Goal: Task Accomplishment & Management: Manage account settings

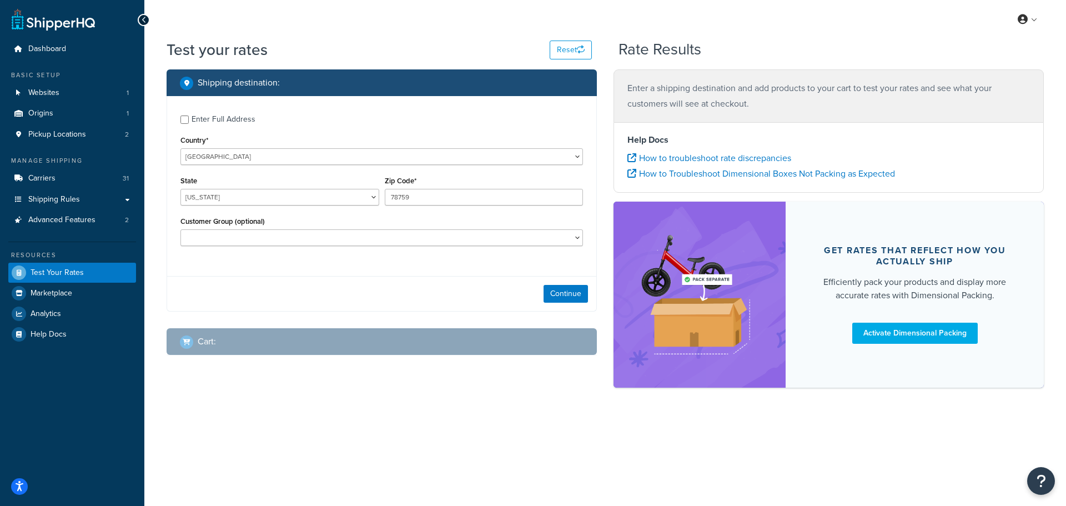
select select "[GEOGRAPHIC_DATA]"
select select "AU"
click at [180, 148] on select "United States United Kingdom Afghanistan Åland Islands Albania Algeria American…" at bounding box center [381, 156] width 402 height 17
click at [346, 199] on select "Australian Capital Territory New South Wales Northern Territory Queensland Sout…" at bounding box center [279, 197] width 199 height 17
select select "VIC"
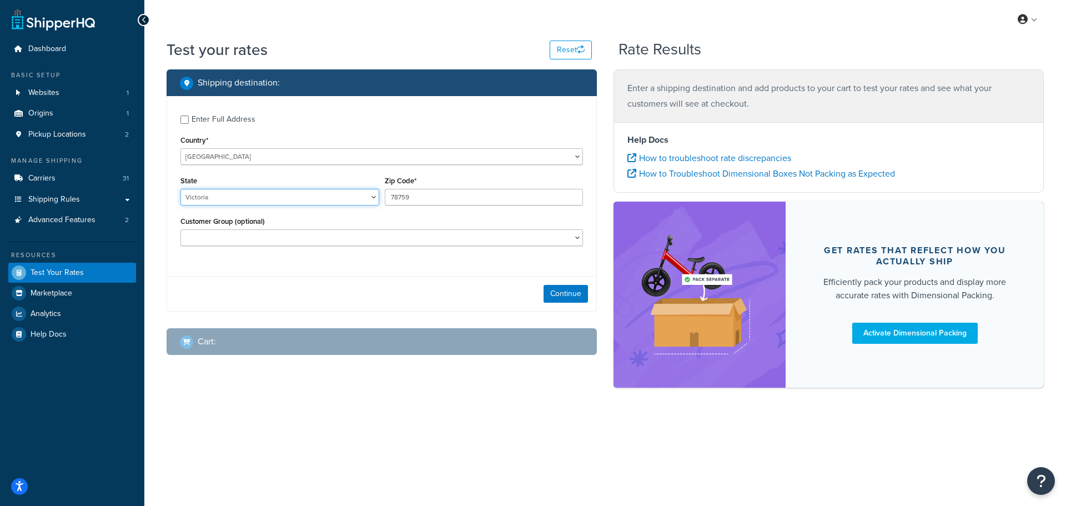
click at [180, 189] on select "Australian Capital Territory New South Wales Northern Territory Queensland Sout…" at bounding box center [279, 197] width 199 height 17
click at [486, 196] on input "78759" at bounding box center [484, 197] width 199 height 17
drag, startPoint x: 435, startPoint y: 194, endPoint x: 384, endPoint y: 194, distance: 51.6
click at [384, 194] on div "Zip Code* 78759" at bounding box center [484, 193] width 204 height 41
type input "3630"
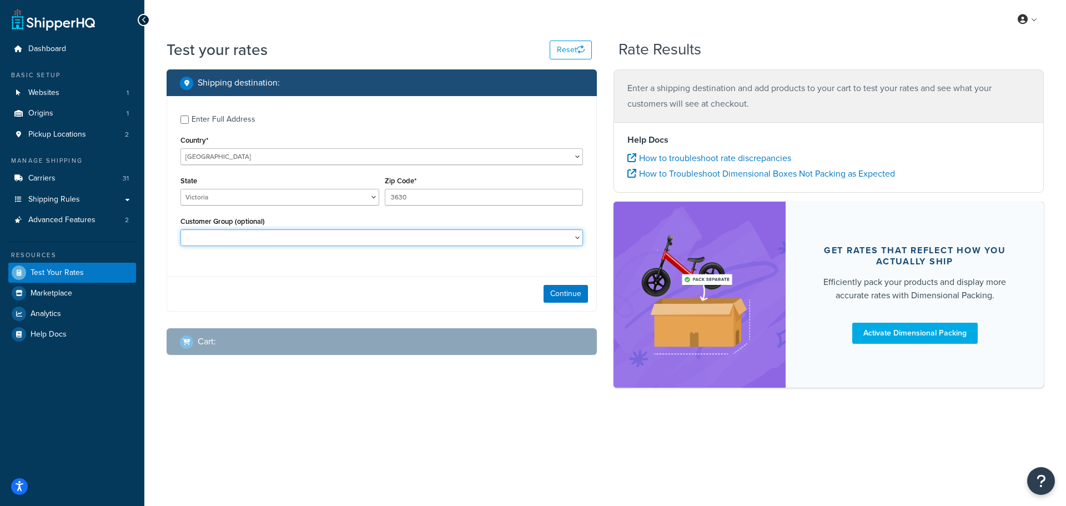
click at [527, 239] on select "Adore Staff Existing Customer - Purchased before Loyalty Level 1 Loyalty Level …" at bounding box center [381, 237] width 402 height 17
select select "Loyalty Level 3"
click at [180, 229] on select "Adore Staff Existing Customer - Purchased before Loyalty Level 1 Loyalty Level …" at bounding box center [381, 237] width 402 height 17
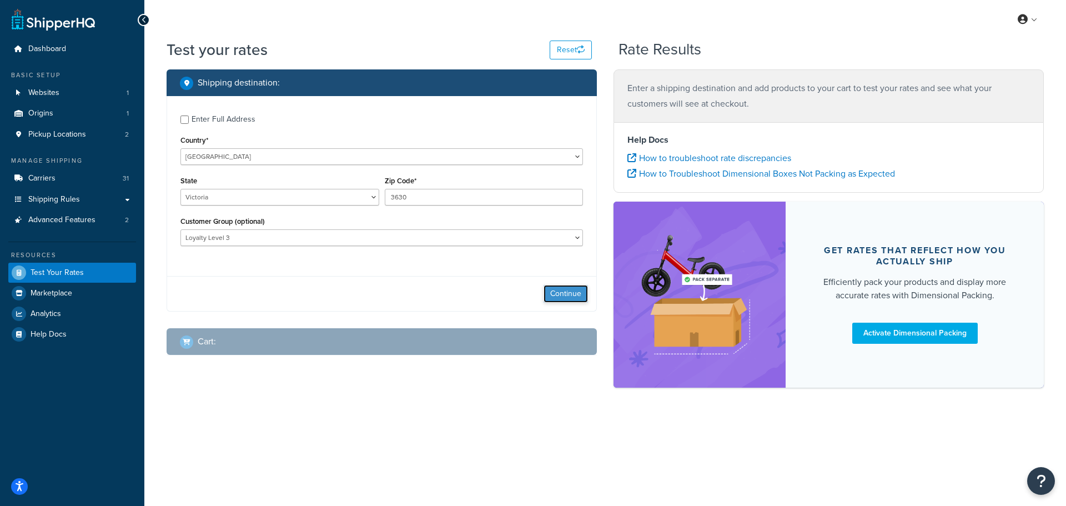
click at [562, 296] on button "Continue" at bounding box center [565, 294] width 44 height 18
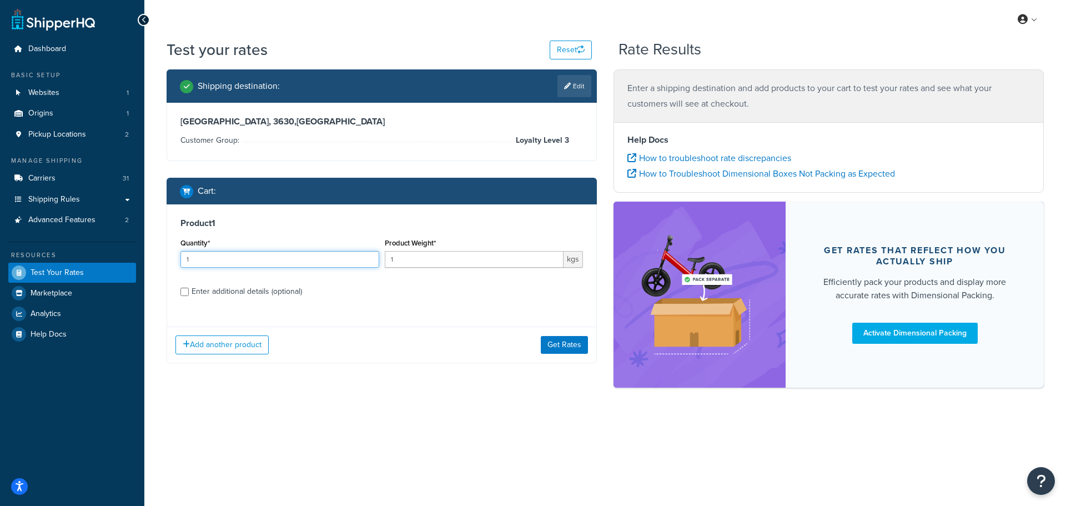
drag, startPoint x: 237, startPoint y: 263, endPoint x: 167, endPoint y: 257, distance: 70.2
click at [167, 257] on div "Product 1 Quantity* 1 Product Weight* 1 kgs Enter additional details (optional)" at bounding box center [381, 261] width 429 height 114
type input "6"
click at [419, 259] on input "1" at bounding box center [474, 259] width 179 height 17
drag, startPoint x: 426, startPoint y: 259, endPoint x: 373, endPoint y: 259, distance: 53.8
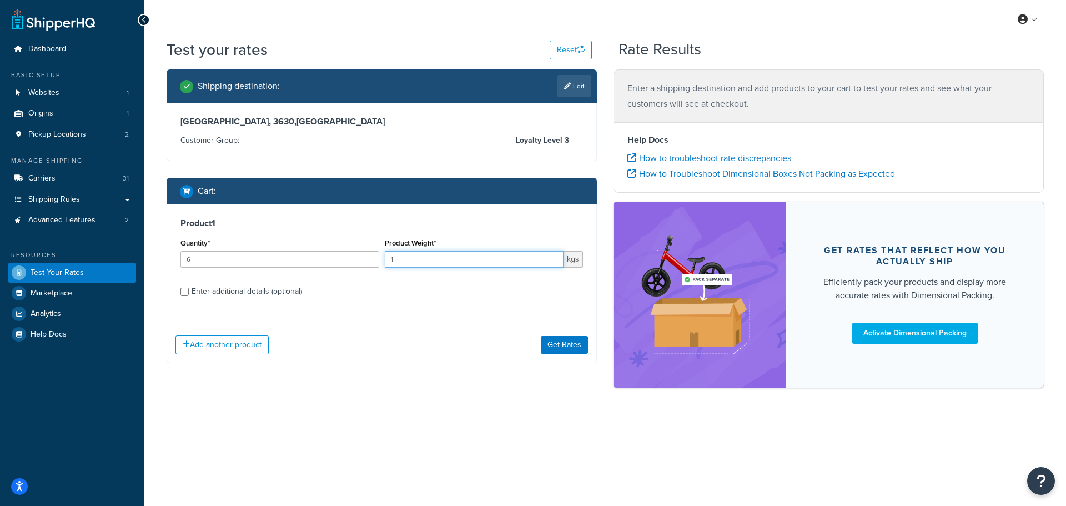
click at [373, 259] on div "Quantity* 6 Product Weight* 1 kgs" at bounding box center [382, 255] width 408 height 41
type input "1.5"
click at [211, 293] on div "Enter additional details (optional)" at bounding box center [247, 292] width 110 height 16
click at [189, 293] on input "Enter additional details (optional)" at bounding box center [184, 292] width 8 height 8
checkbox input "true"
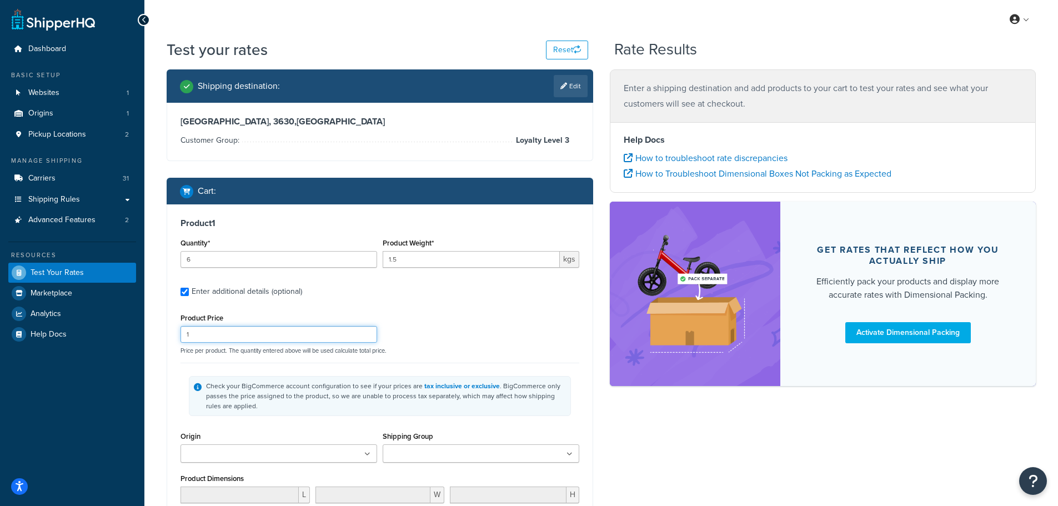
click at [288, 335] on input "1" at bounding box center [278, 334] width 197 height 17
drag, startPoint x: 302, startPoint y: 338, endPoint x: 162, endPoint y: 335, distance: 139.9
click at [162, 335] on div "Shipping destination : Edit Victoria, 3630 , Australia Customer Group: Loyalty …" at bounding box center [379, 374] width 443 height 611
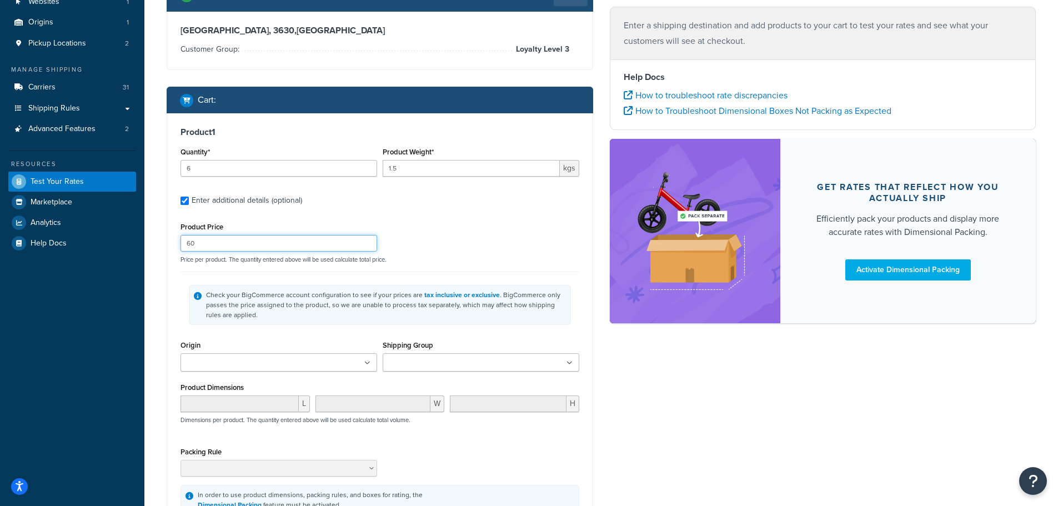
scroll to position [167, 0]
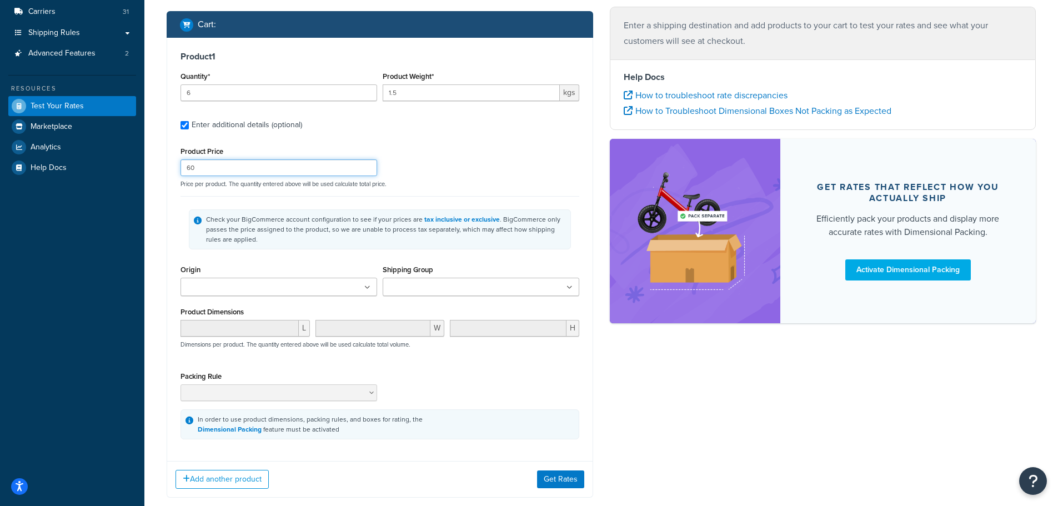
type input "60"
click at [361, 286] on ul at bounding box center [278, 287] width 197 height 18
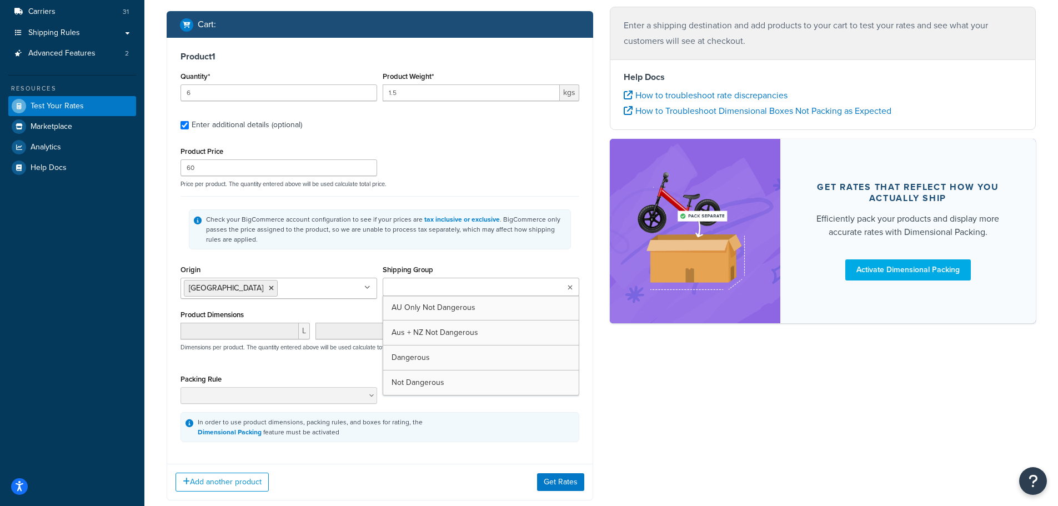
click at [569, 288] on icon at bounding box center [569, 287] width 5 height 7
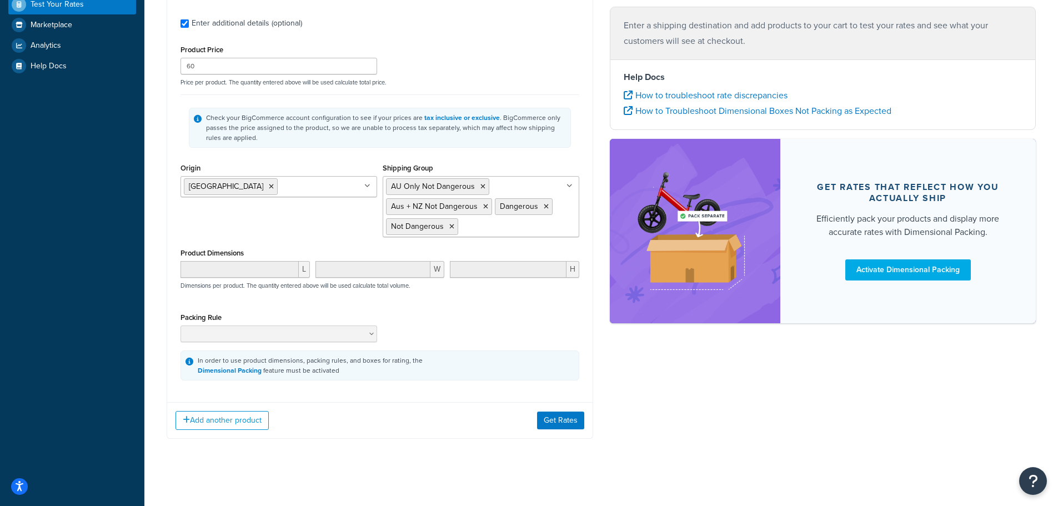
scroll to position [273, 0]
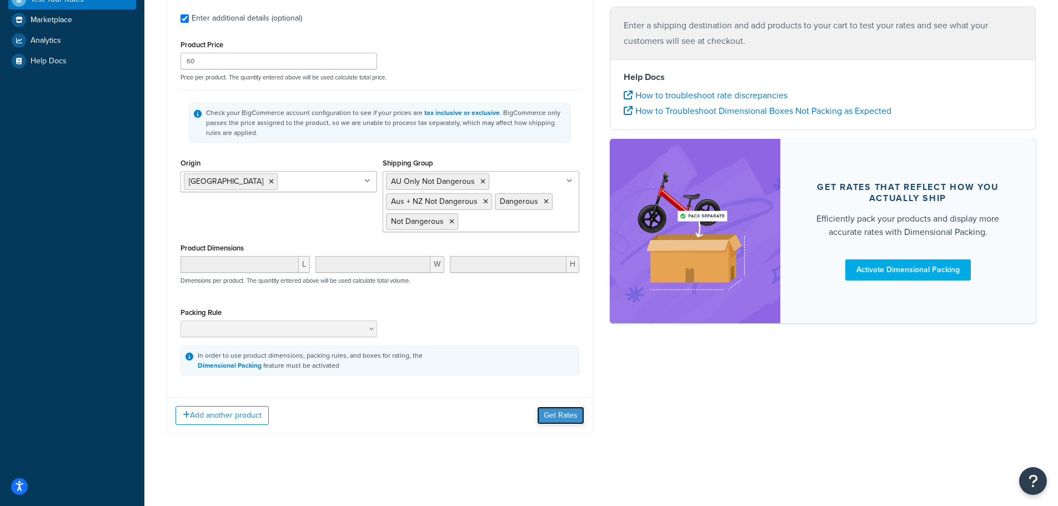
click at [562, 411] on button "Get Rates" at bounding box center [560, 415] width 47 height 18
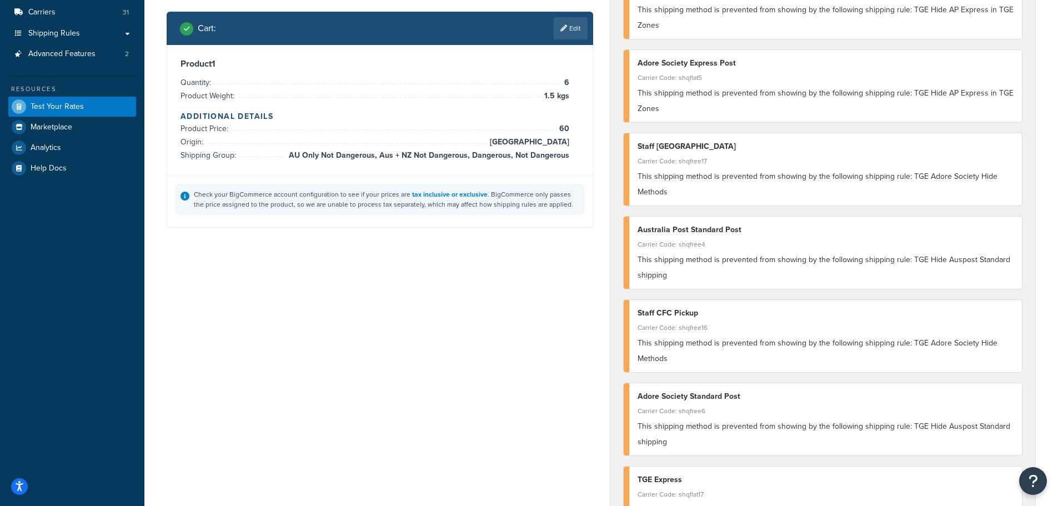
scroll to position [167, 0]
drag, startPoint x: 929, startPoint y: 427, endPoint x: 996, endPoint y: 437, distance: 68.0
click at [996, 437] on div "This shipping method is prevented from showing by the following shipping rule: …" at bounding box center [825, 433] width 376 height 31
copy span "TGE Hide Auspost Standard shipping"
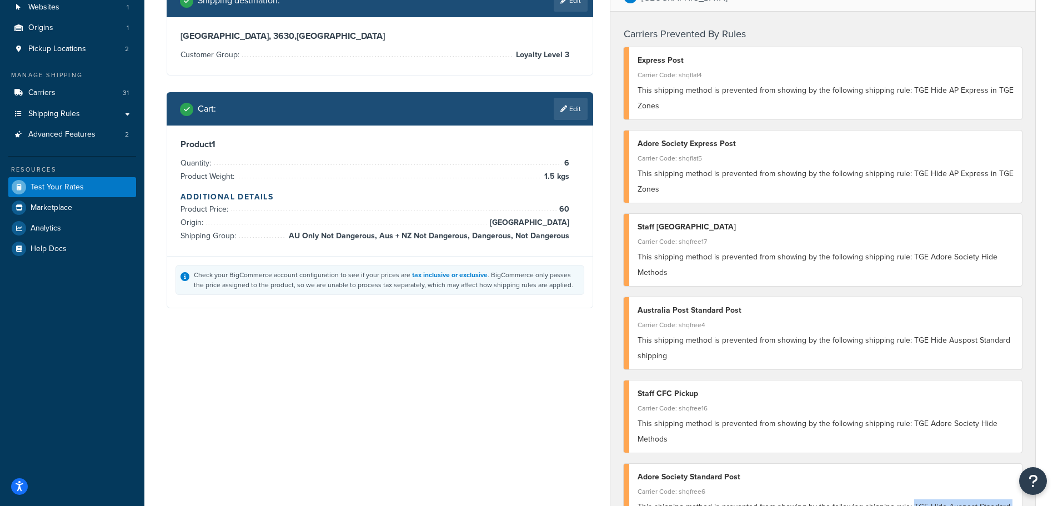
scroll to position [0, 0]
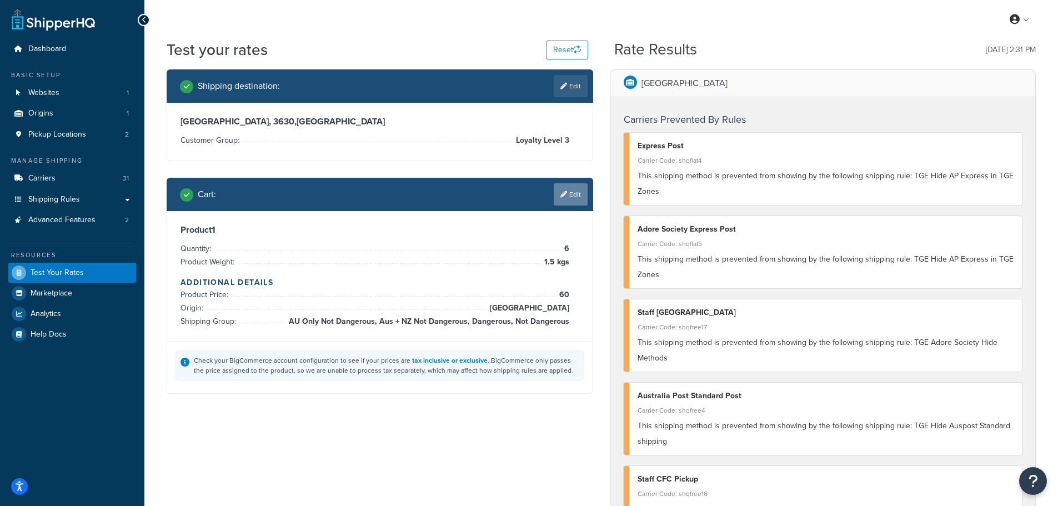
click at [570, 195] on link "Edit" at bounding box center [570, 194] width 34 height 22
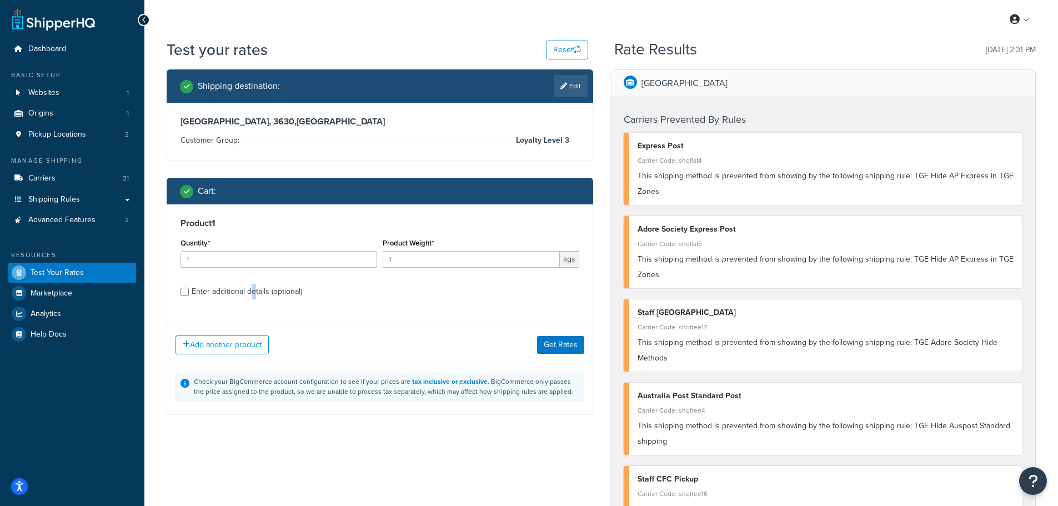
click at [253, 295] on div "Enter additional details (optional)" at bounding box center [247, 292] width 110 height 16
click at [188, 293] on input "Enter additional details (optional)" at bounding box center [184, 292] width 8 height 8
checkbox input "true"
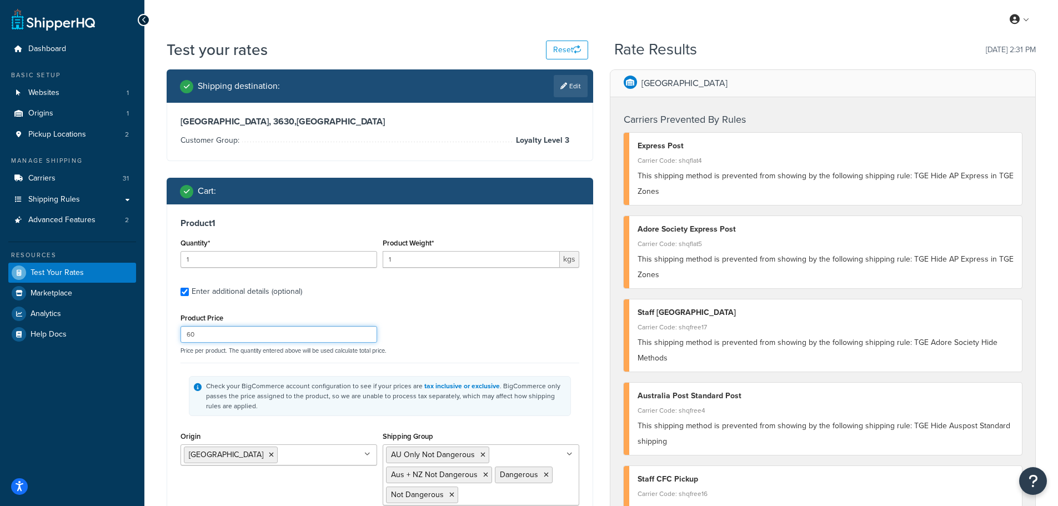
click at [225, 336] on input "60" at bounding box center [278, 334] width 197 height 17
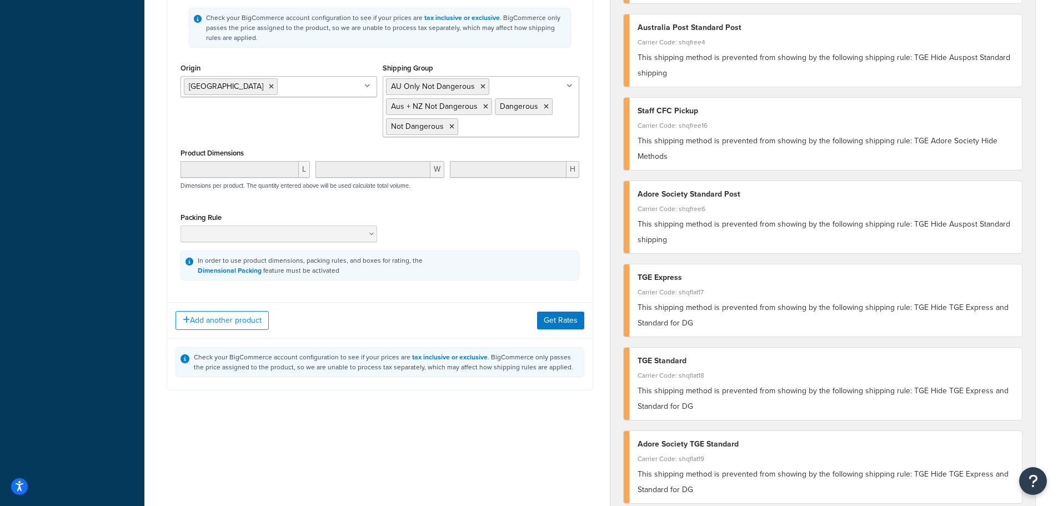
scroll to position [500, 0]
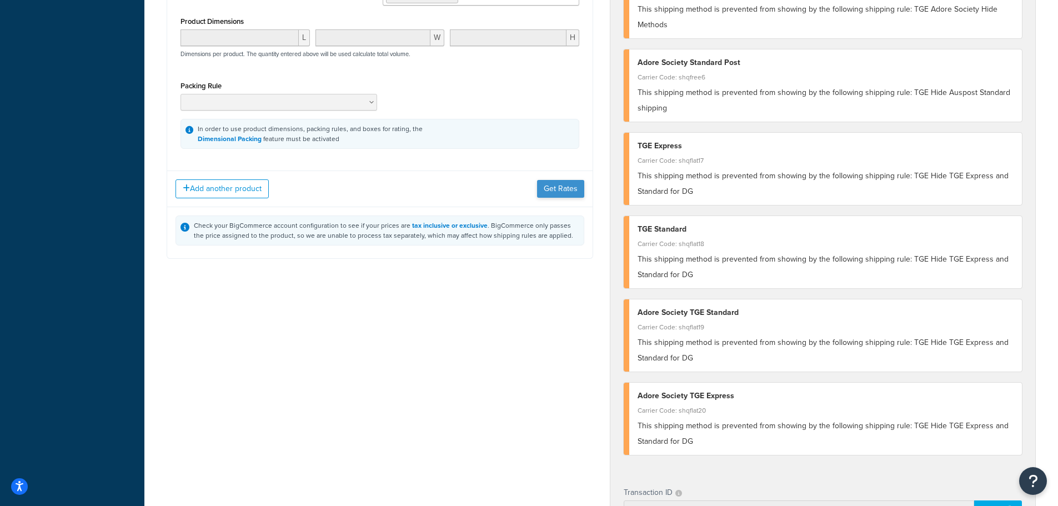
type input "65"
click at [557, 194] on button "Get Rates" at bounding box center [560, 189] width 47 height 18
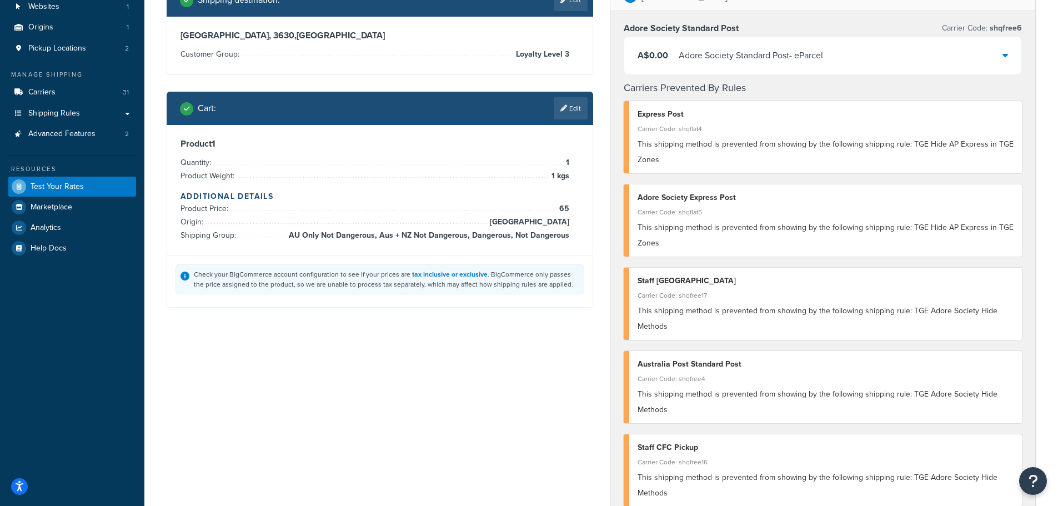
scroll to position [111, 0]
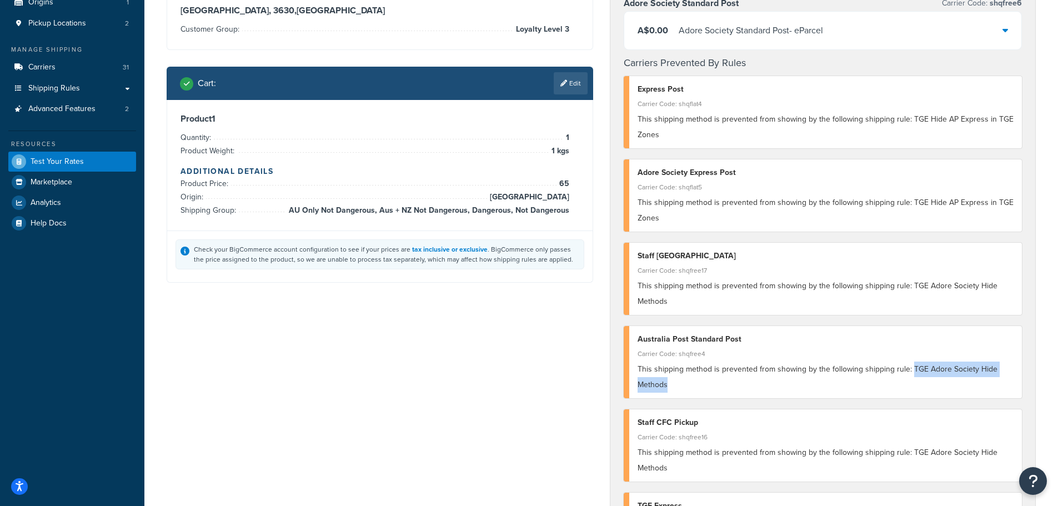
drag, startPoint x: 909, startPoint y: 367, endPoint x: 989, endPoint y: 381, distance: 81.2
click at [989, 381] on div "This shipping method is prevented from showing by the following shipping rule: …" at bounding box center [825, 376] width 376 height 31
copy span "TGE Adore Society Hide Methods"
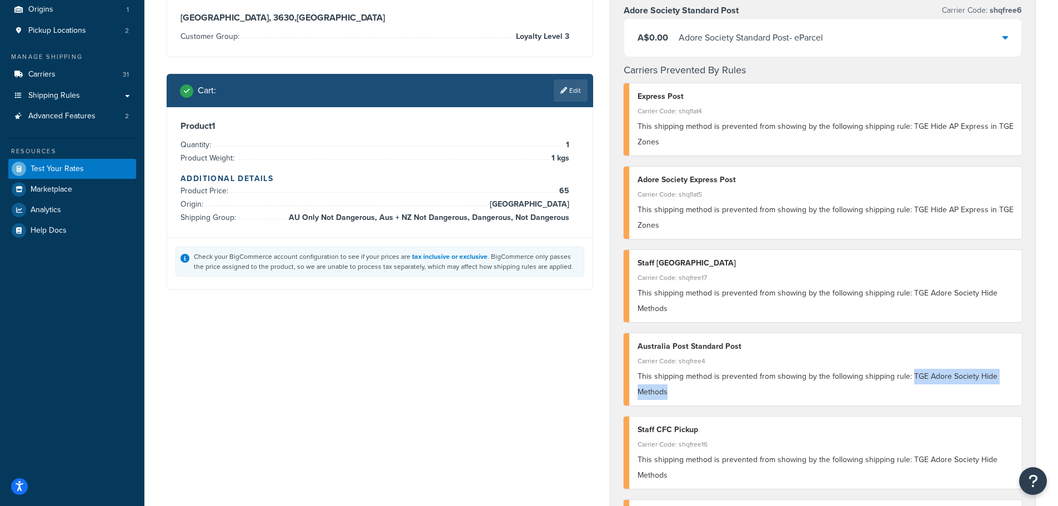
scroll to position [0, 0]
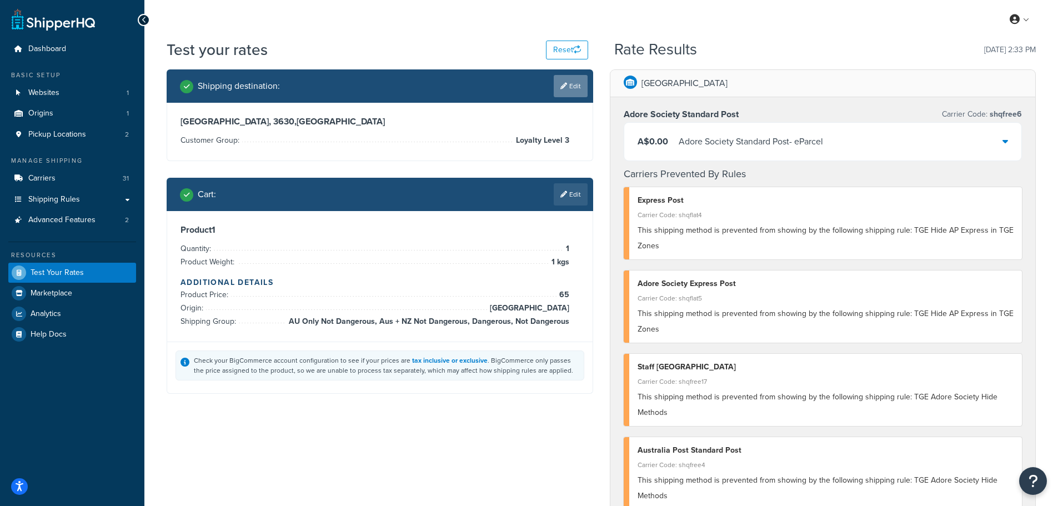
click at [571, 89] on link "Edit" at bounding box center [570, 86] width 34 height 22
select select "AU"
select select "VIC"
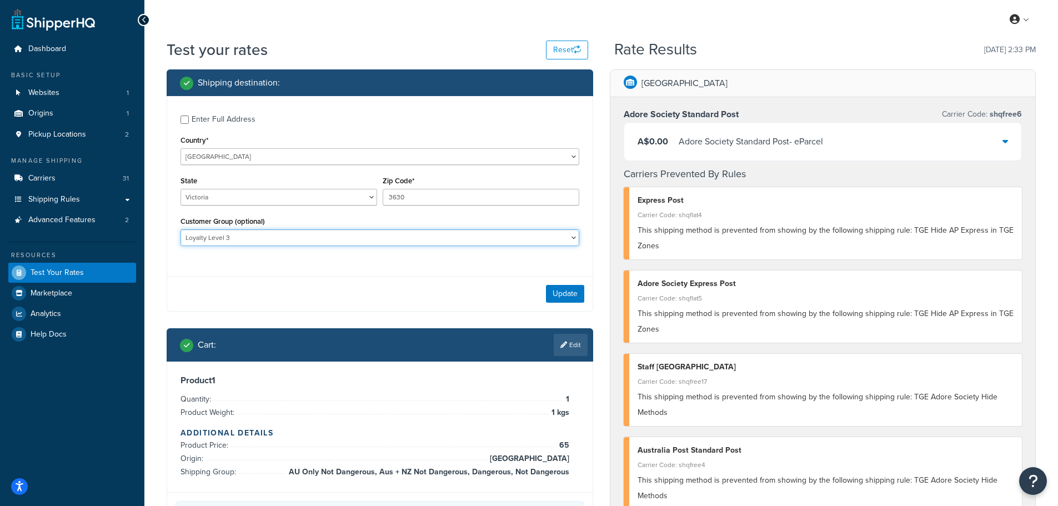
click at [310, 238] on select "Adore Staff Existing Customer - Purchased before Loyalty Level 1 Loyalty Level …" at bounding box center [379, 237] width 399 height 17
select select "Existing Customer - Purchased before"
click at [180, 229] on select "Adore Staff Existing Customer - Purchased before Loyalty Level 1 Loyalty Level …" at bounding box center [379, 237] width 399 height 17
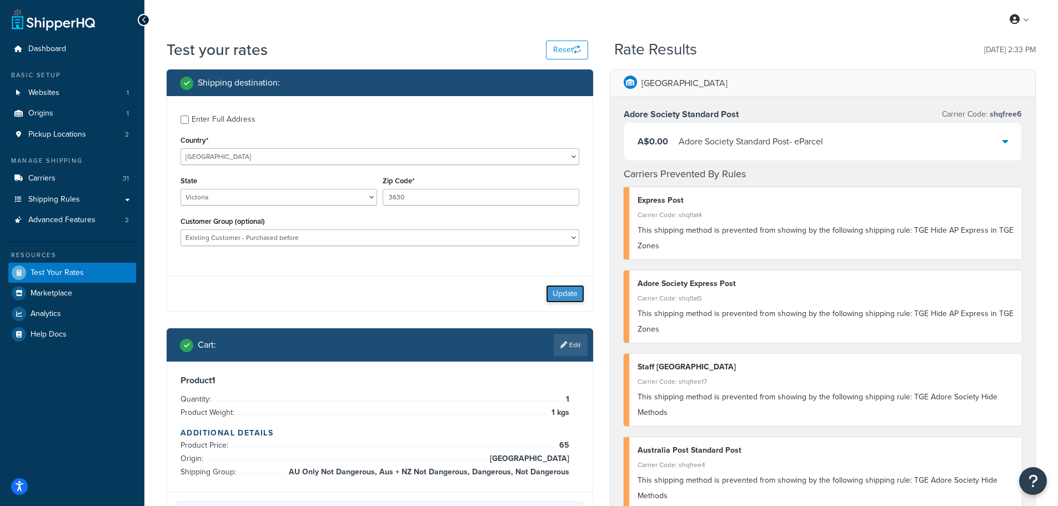
click at [574, 295] on button "Update" at bounding box center [565, 294] width 38 height 18
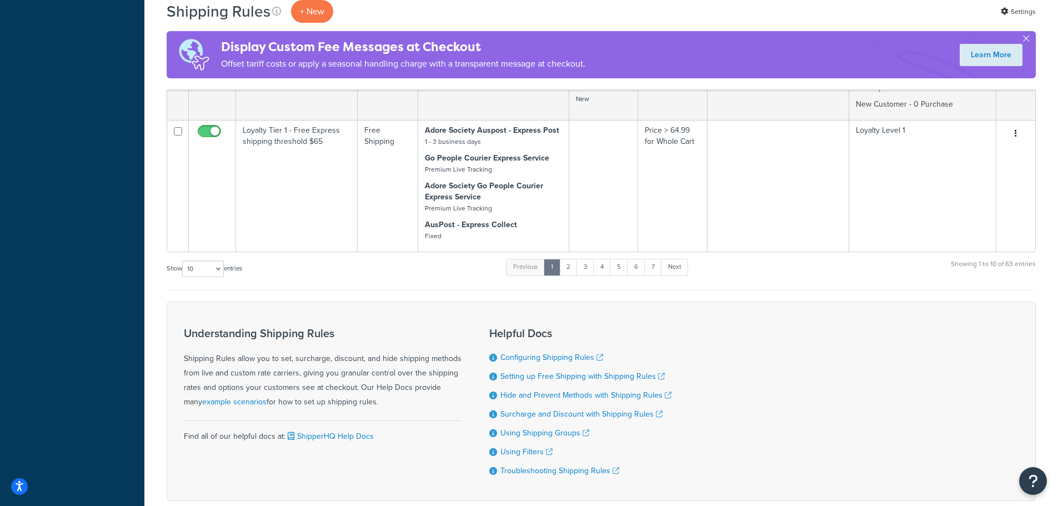
scroll to position [1203, 0]
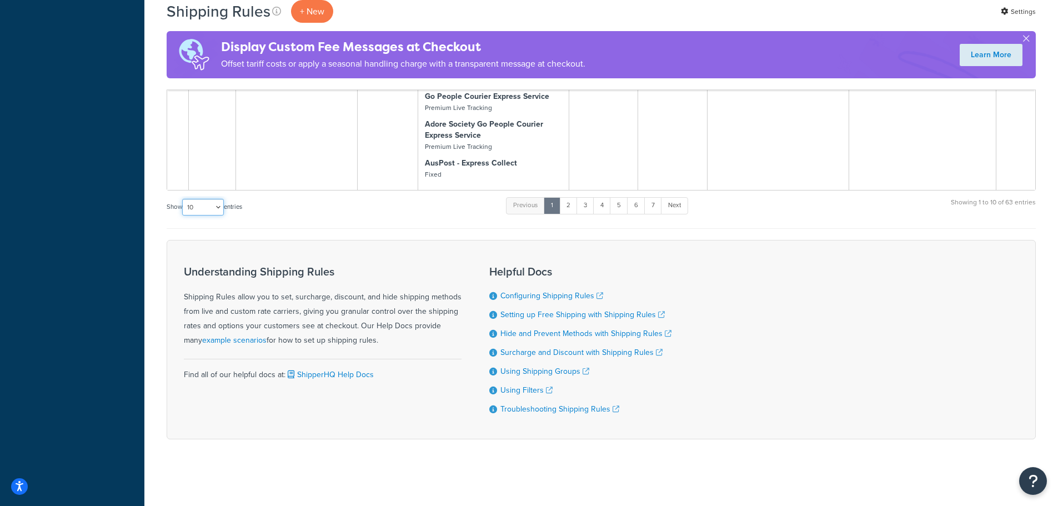
click at [211, 212] on select "10 15 25 50 100 1000" at bounding box center [203, 207] width 42 height 17
select select "1000"
click at [183, 199] on select "10 15 25 50 100 1000" at bounding box center [203, 207] width 42 height 17
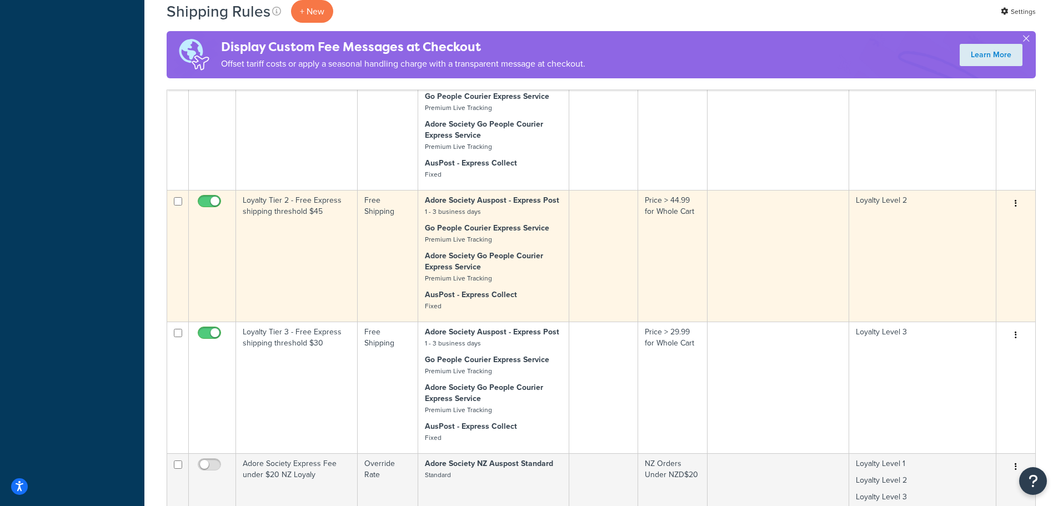
scroll to position [5706, 0]
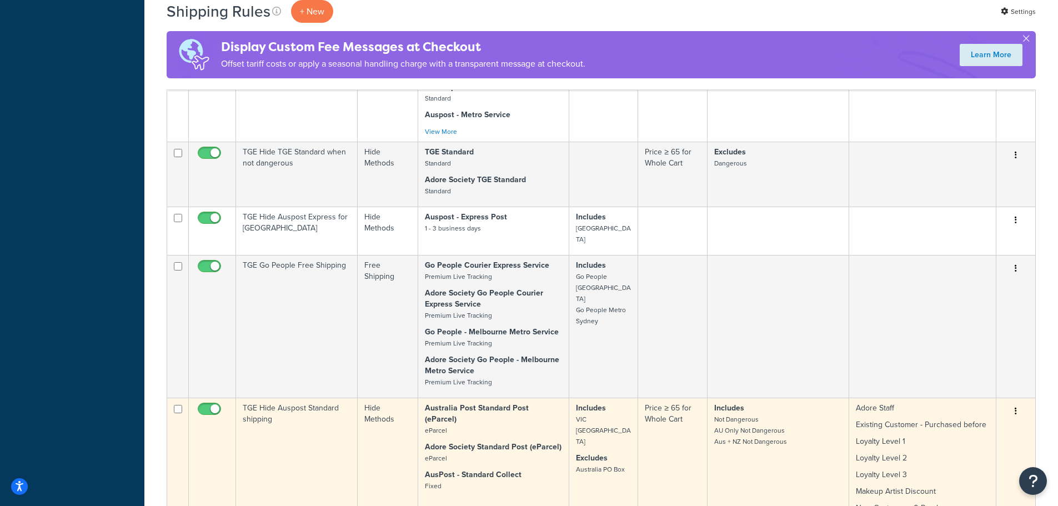
click at [538, 397] on td "Australia Post Standard Post (eParcel) eParcel Adore Society Standard Post (ePa…" at bounding box center [493, 476] width 151 height 159
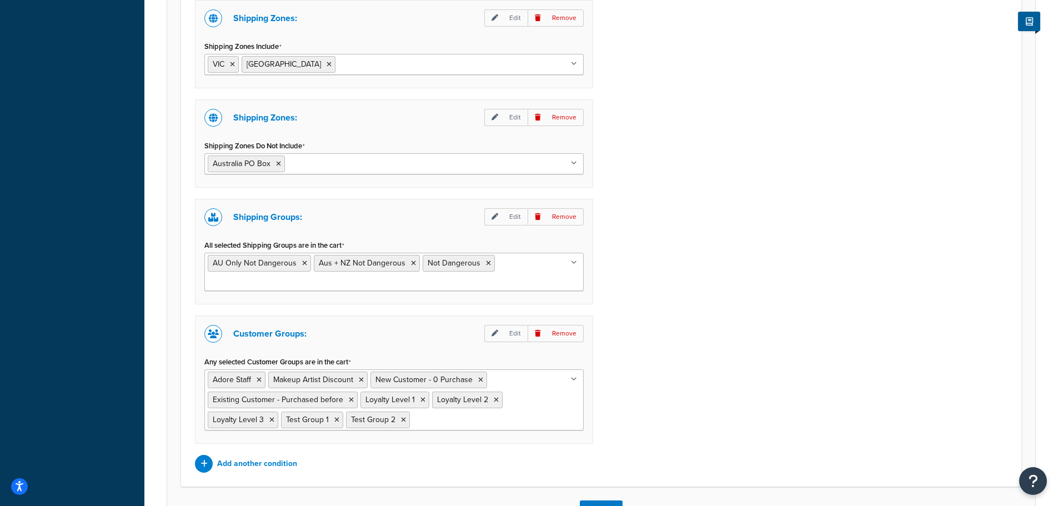
scroll to position [1042, 0]
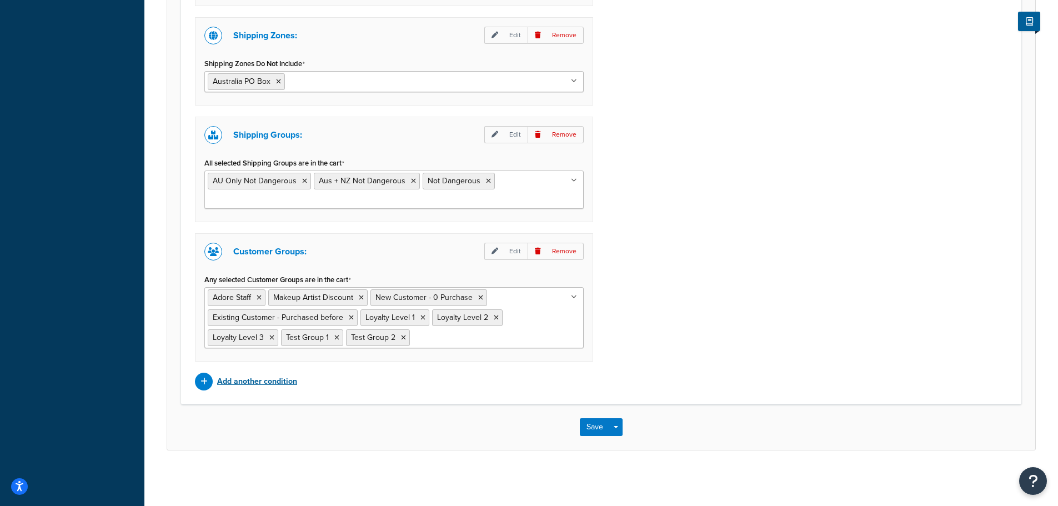
click at [283, 383] on p "Add another condition" at bounding box center [257, 382] width 80 height 16
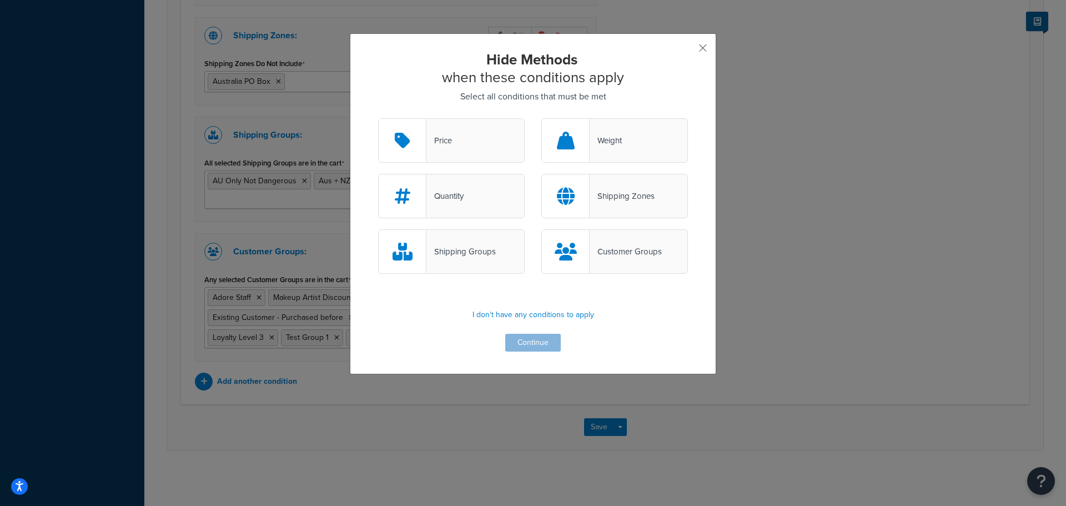
click at [456, 248] on div "Shipping Groups" at bounding box center [460, 252] width 69 height 16
click at [0, 0] on input "Shipping Groups" at bounding box center [0, 0] width 0 height 0
click at [537, 345] on button "Continue" at bounding box center [533, 343] width 56 height 18
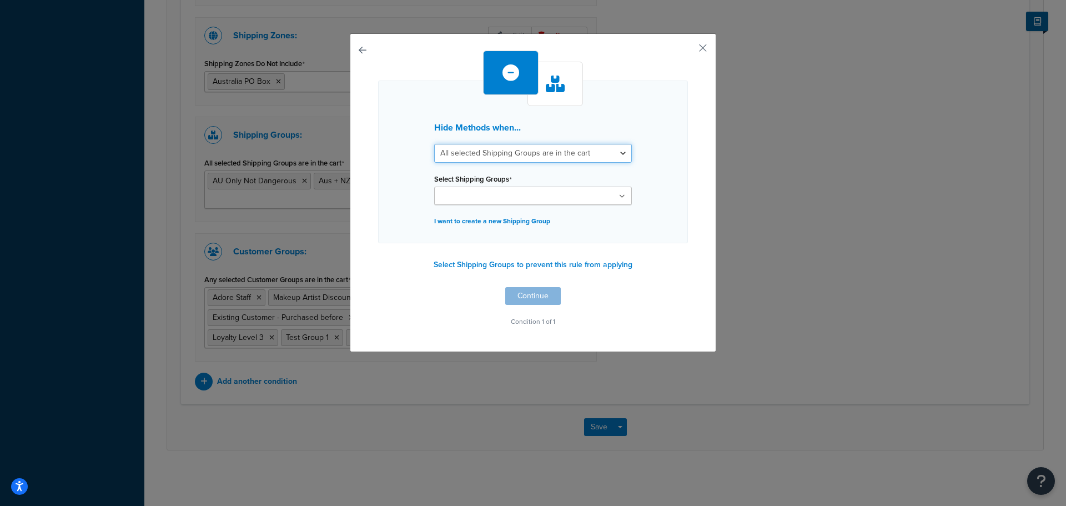
click at [616, 154] on select "All selected Shipping Groups are in the cart Any selected Shipping Groups are i…" at bounding box center [533, 153] width 198 height 19
click at [673, 179] on div "Hide Methods when... All selected Shipping Groups are in the cart Any selected …" at bounding box center [533, 161] width 310 height 163
click at [595, 265] on button "Select Shipping Groups to prevent this rule from applying" at bounding box center [532, 264] width 205 height 17
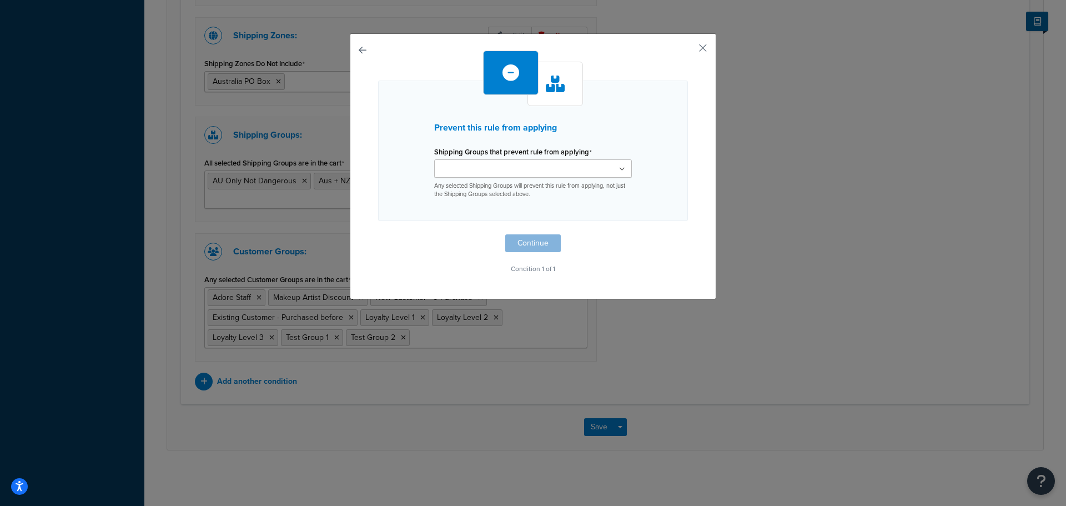
click at [617, 164] on ul at bounding box center [533, 168] width 198 height 18
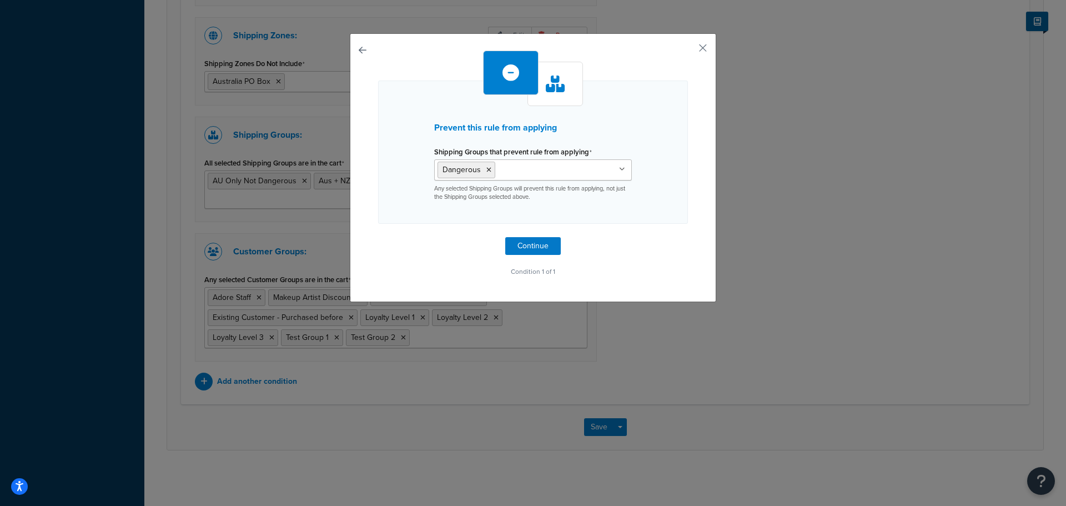
drag, startPoint x: 647, startPoint y: 227, endPoint x: 629, endPoint y: 231, distance: 18.7
click at [648, 227] on div "Prevent this rule from applying Shipping Groups that prevent rule from applying…" at bounding box center [533, 165] width 310 height 229
click at [531, 246] on button "Continue" at bounding box center [533, 246] width 56 height 18
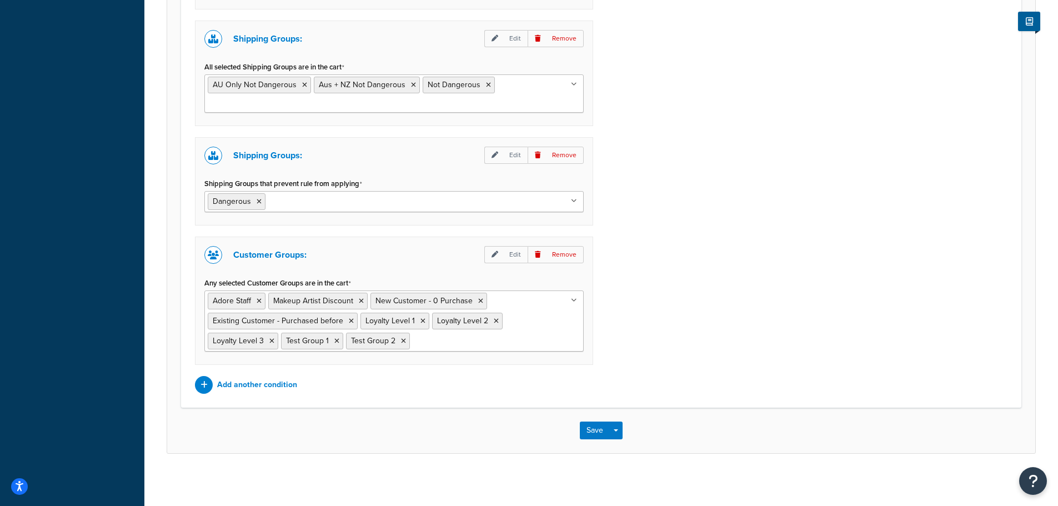
scroll to position [1141, 0]
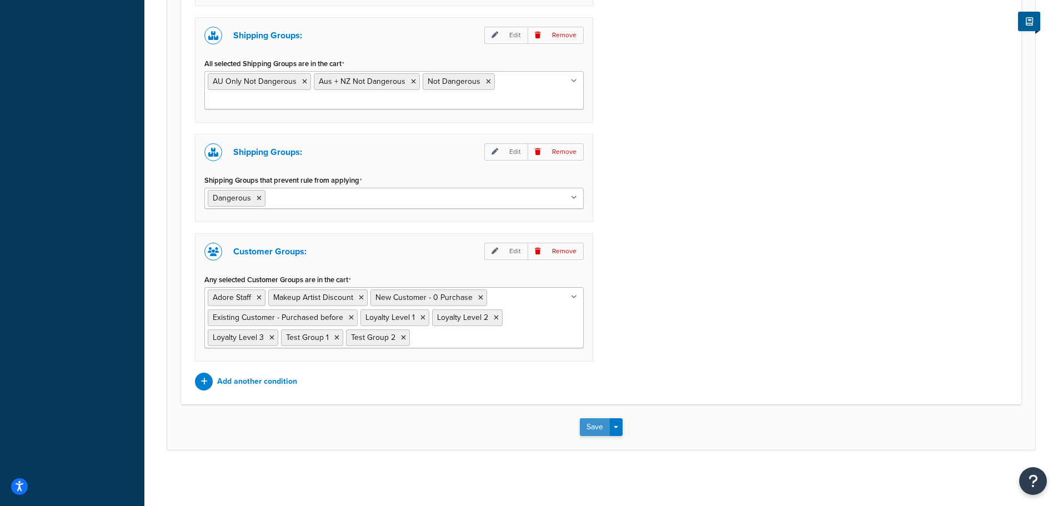
click at [593, 431] on button "Save" at bounding box center [595, 427] width 30 height 18
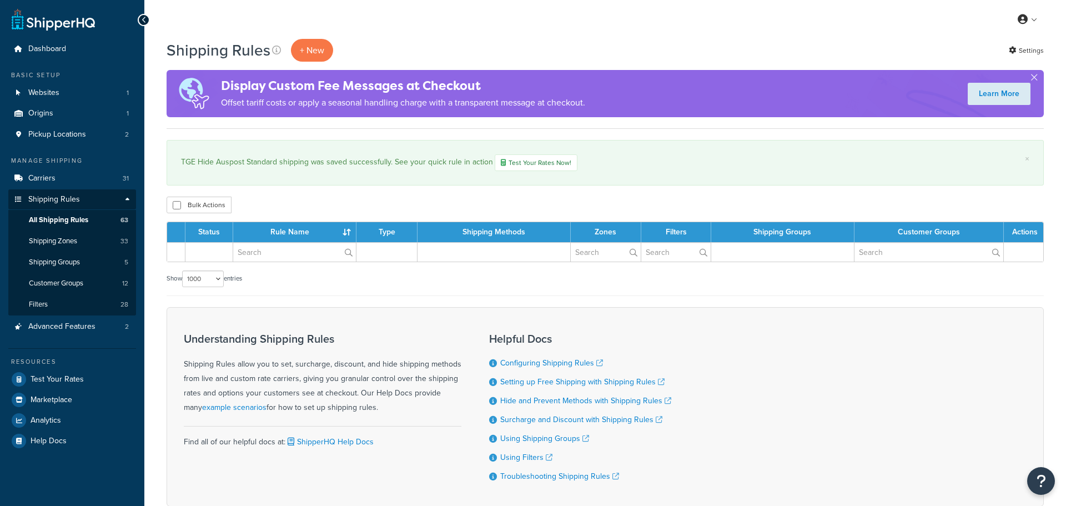
select select "1000"
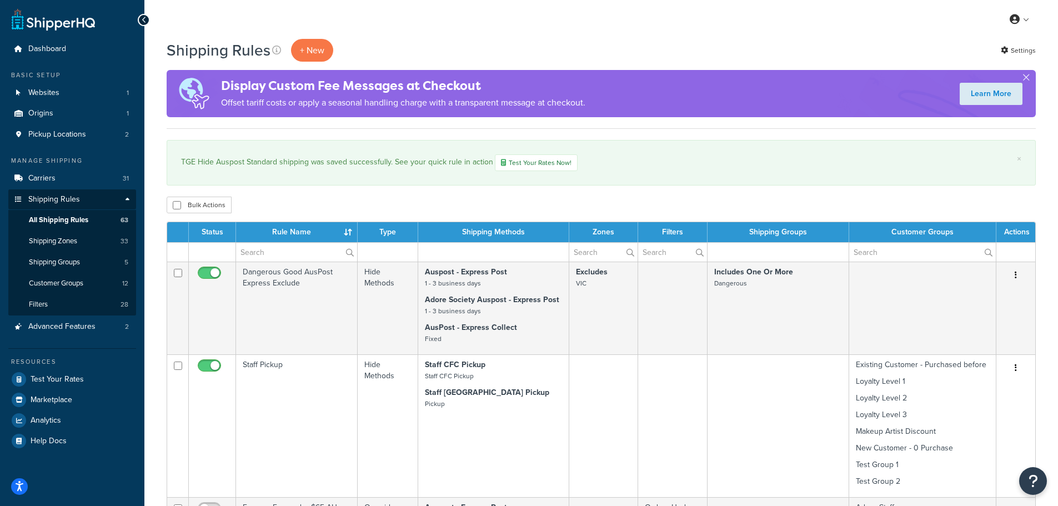
scroll to position [3864, 0]
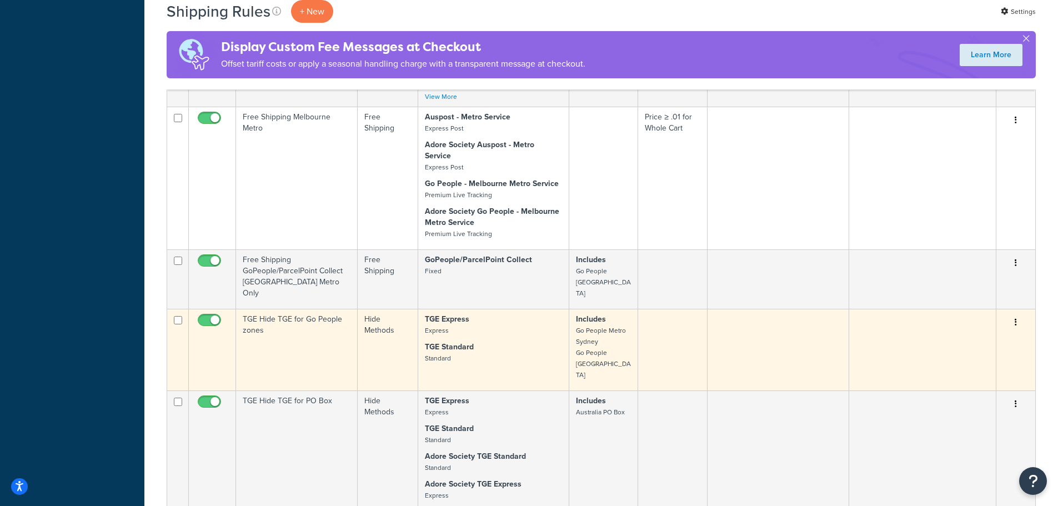
click at [541, 341] on p "TGE Standard Standard" at bounding box center [493, 352] width 137 height 22
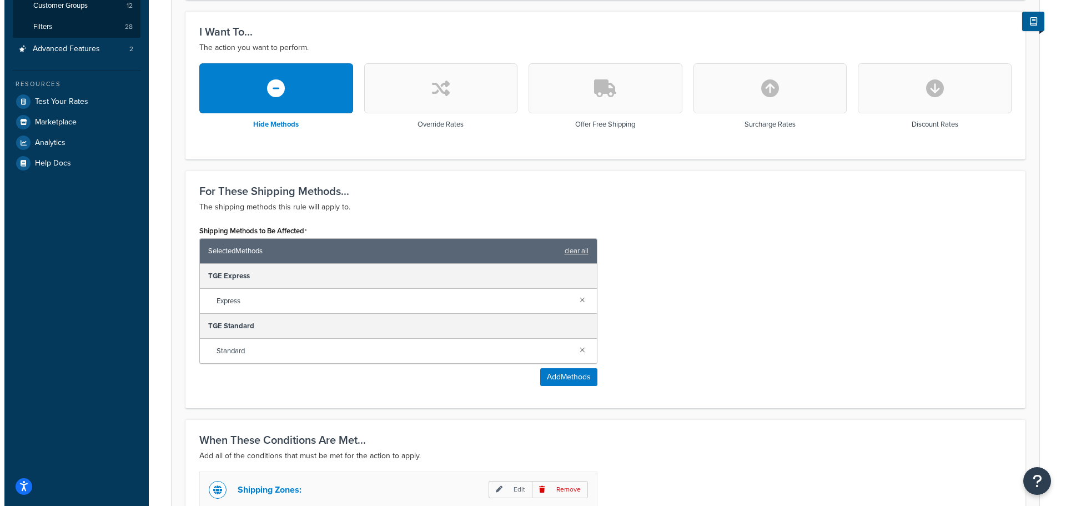
scroll to position [444, 0]
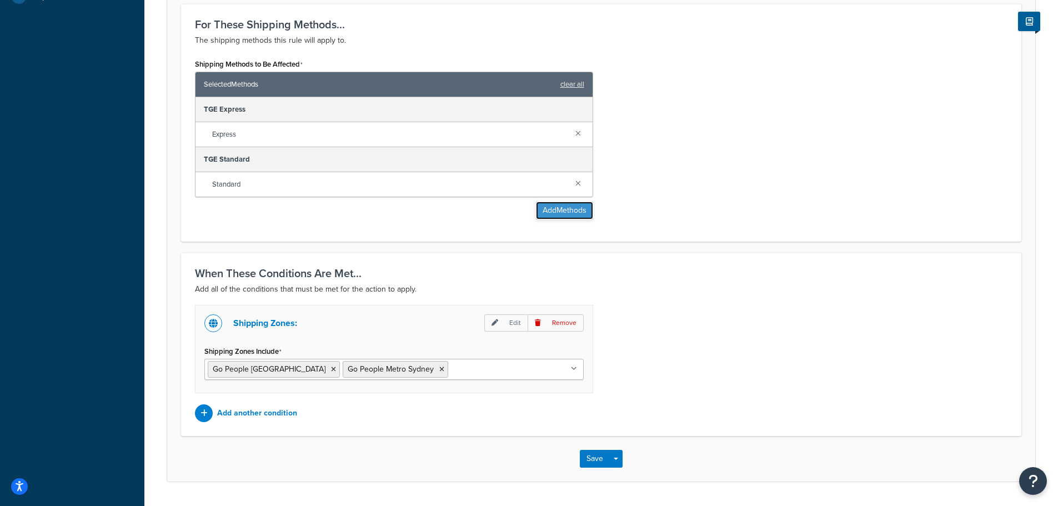
click at [567, 213] on button "Add Methods" at bounding box center [564, 211] width 57 height 18
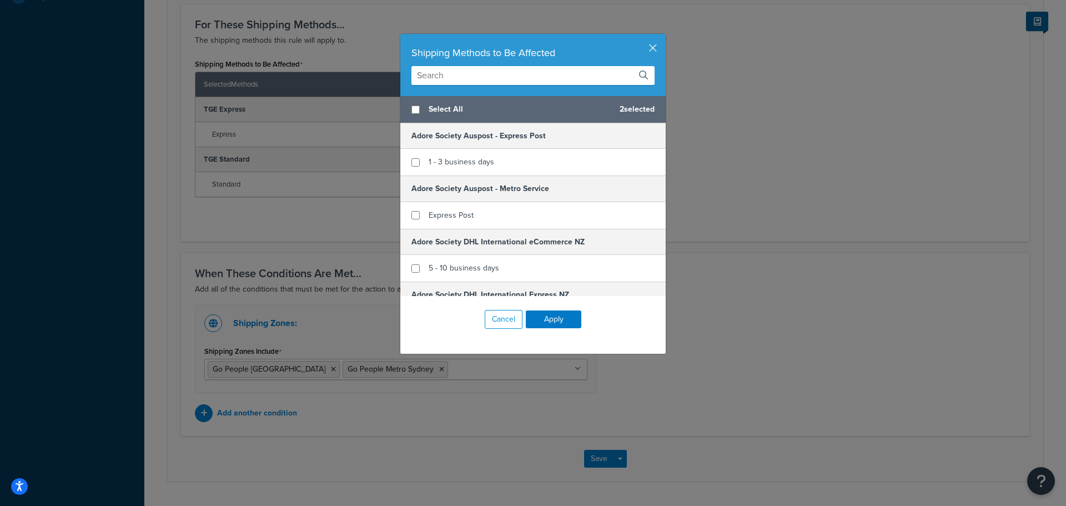
click at [459, 72] on input "text" at bounding box center [532, 75] width 243 height 19
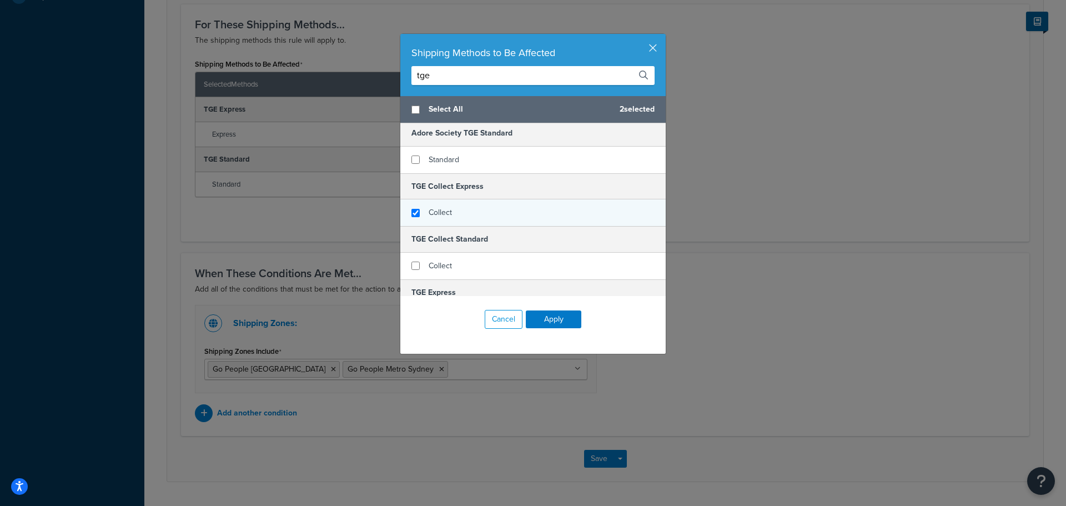
type input "tge"
checkbox input "true"
click at [474, 208] on div "Collect" at bounding box center [532, 212] width 265 height 27
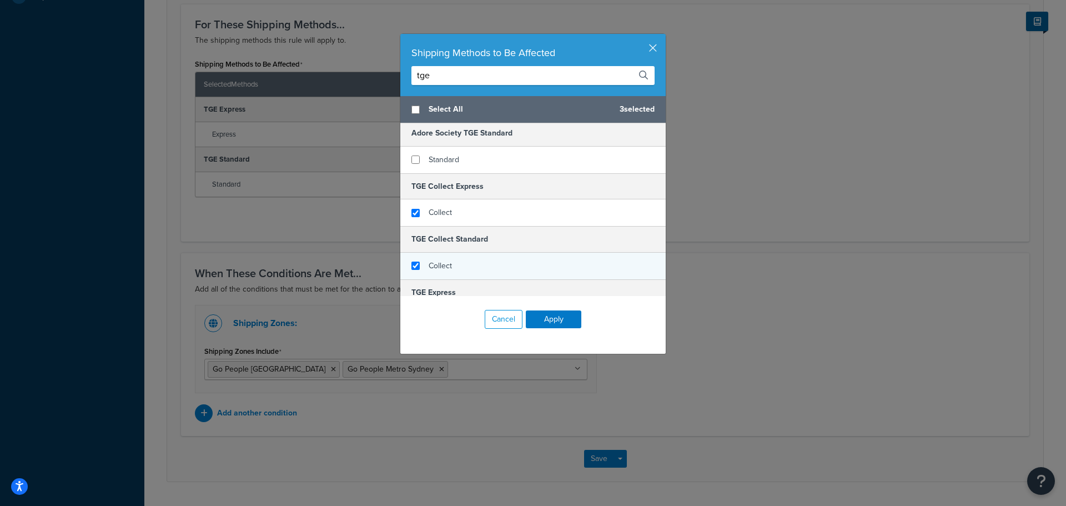
checkbox input "true"
click at [479, 264] on div "Collect" at bounding box center [532, 266] width 265 height 27
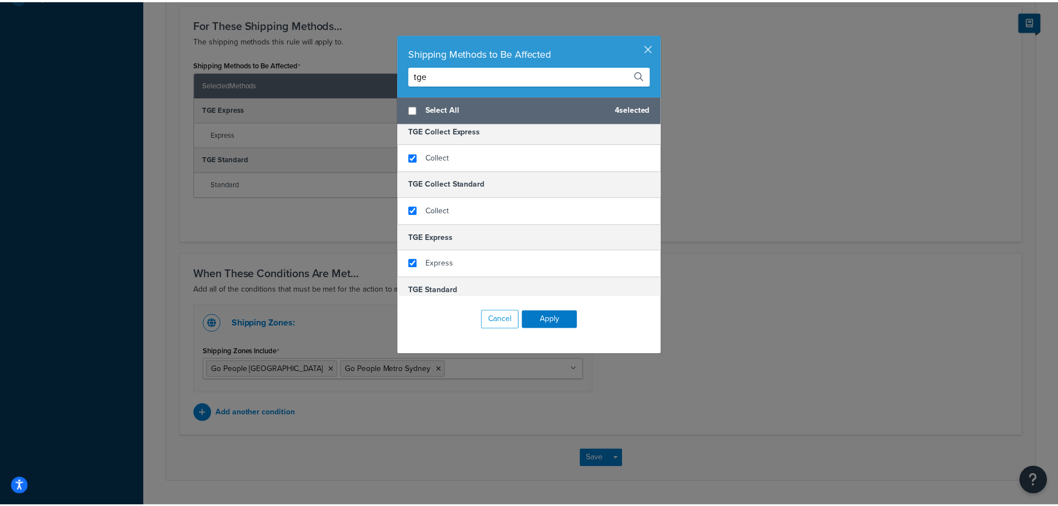
scroll to position [144, 0]
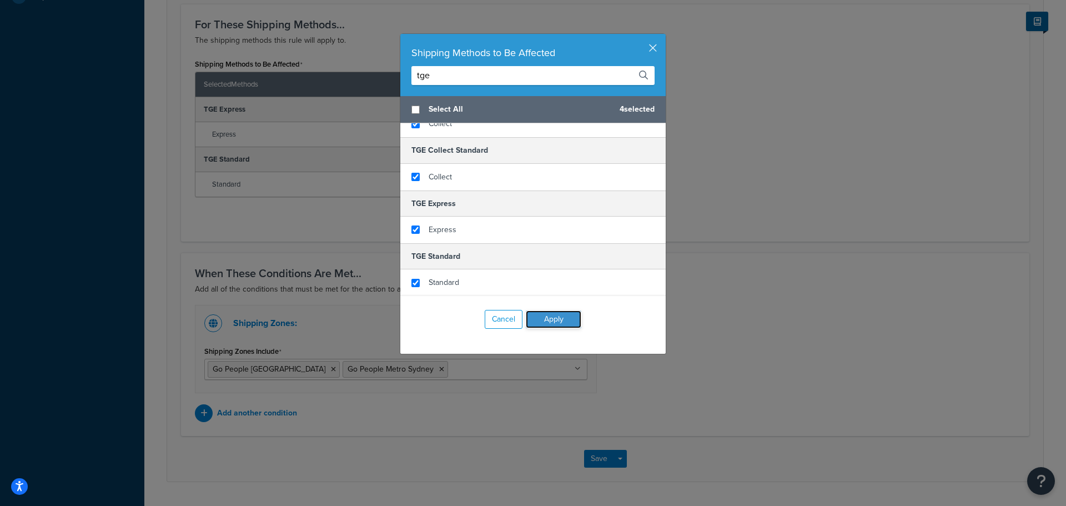
click at [558, 319] on button "Apply" at bounding box center [554, 319] width 56 height 18
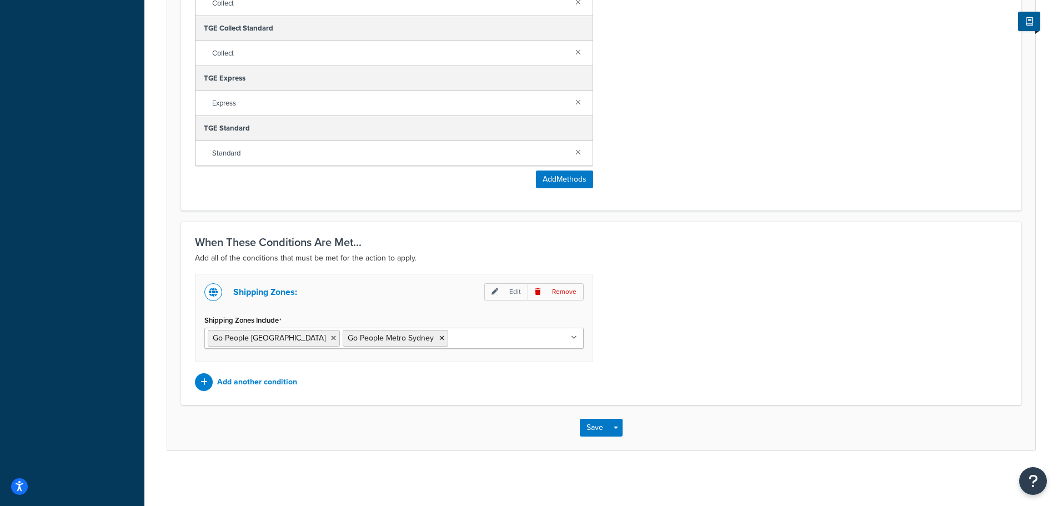
scroll to position [576, 0]
click at [595, 427] on button "Save" at bounding box center [595, 427] width 30 height 18
